Goal: Book appointment/travel/reservation

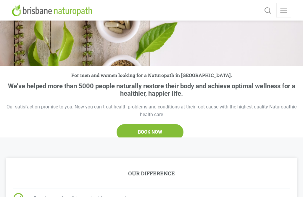
scroll to position [87, 0]
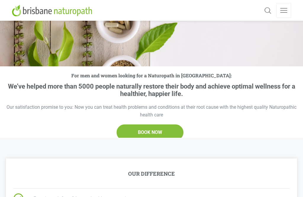
click at [165, 148] on span "BOOK NOW" at bounding box center [150, 155] width 66 height 15
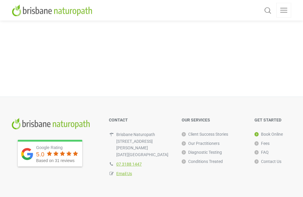
scroll to position [182, 0]
click at [212, 143] on link "Our Practitioners" at bounding box center [200, 143] width 38 height 9
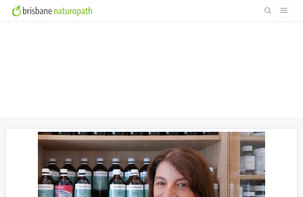
click at [287, 11] on link at bounding box center [283, 10] width 15 height 15
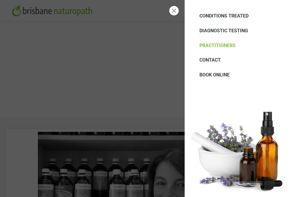
click at [221, 74] on span "BOOK ONLINE" at bounding box center [214, 75] width 30 height 6
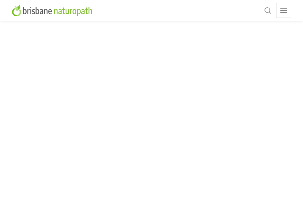
click at [282, 11] on link at bounding box center [283, 10] width 15 height 15
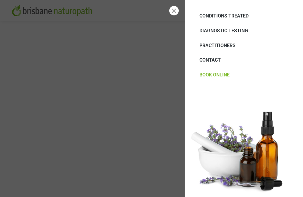
click at [232, 15] on span "CONDITIONS TREATED" at bounding box center [223, 16] width 49 height 6
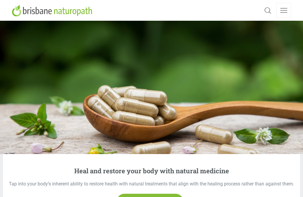
click at [61, 13] on img at bounding box center [53, 10] width 82 height 12
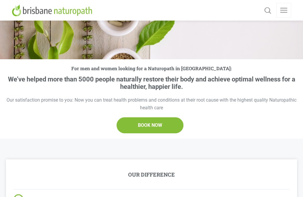
scroll to position [95, 0]
click at [171, 141] on span "BOOK NOW" at bounding box center [150, 148] width 66 height 15
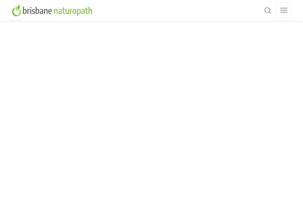
scroll to position [31, 0]
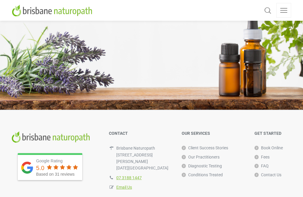
scroll to position [1893, 0]
